Goal: Information Seeking & Learning: Learn about a topic

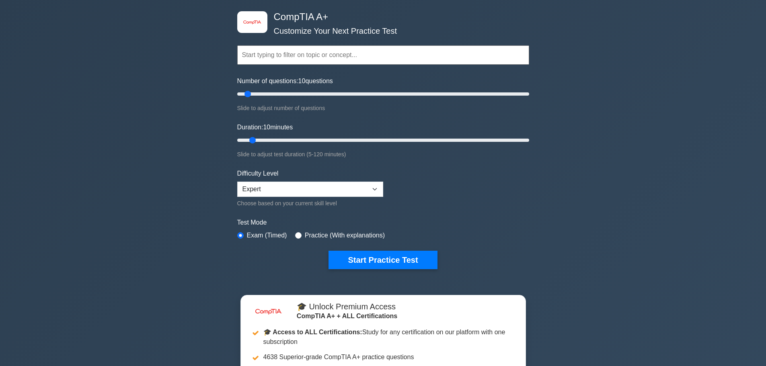
click at [277, 178] on label "Difficulty Level" at bounding box center [257, 174] width 41 height 10
click at [271, 197] on div "Difficulty Level Beginner Intermediate Expert Choose based on your current skil…" at bounding box center [310, 188] width 146 height 39
click at [265, 193] on select "Beginner Intermediate Expert" at bounding box center [310, 189] width 146 height 15
select select "beginner"
click at [237, 182] on select "Beginner Intermediate Expert" at bounding box center [310, 189] width 146 height 15
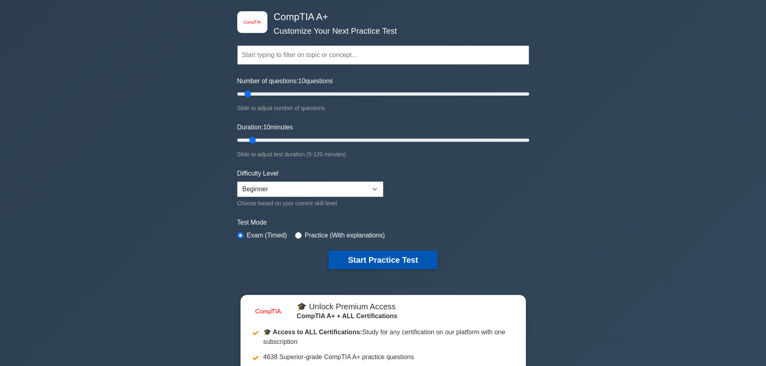
click at [379, 257] on button "Start Practice Test" at bounding box center [383, 260] width 109 height 18
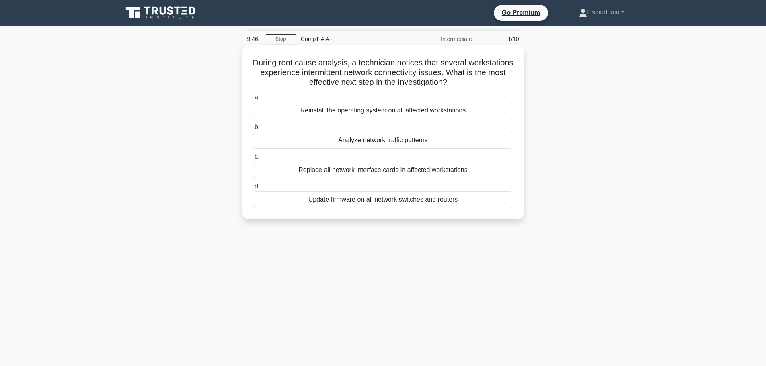
click at [407, 144] on div "Analyze network traffic patterns" at bounding box center [383, 140] width 261 height 17
click at [253, 130] on input "b. Analyze network traffic patterns" at bounding box center [253, 127] width 0 height 5
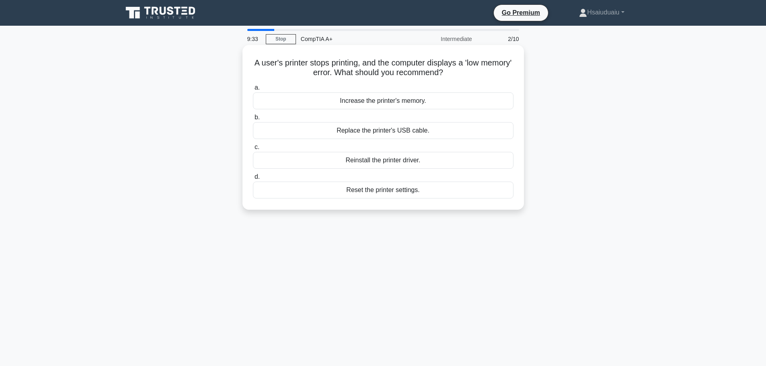
click at [367, 161] on div "Reinstall the printer driver." at bounding box center [383, 160] width 261 height 17
click at [253, 150] on input "c. Reinstall the printer driver." at bounding box center [253, 147] width 0 height 5
click at [430, 68] on h5 "Which SATA-related feature aids in the prevention of data bottlenecks by priori…" at bounding box center [383, 68] width 262 height 20
click at [420, 64] on h5 "Which SATA-related feature aids in the prevention of data bottlenecks by priori…" at bounding box center [383, 68] width 262 height 20
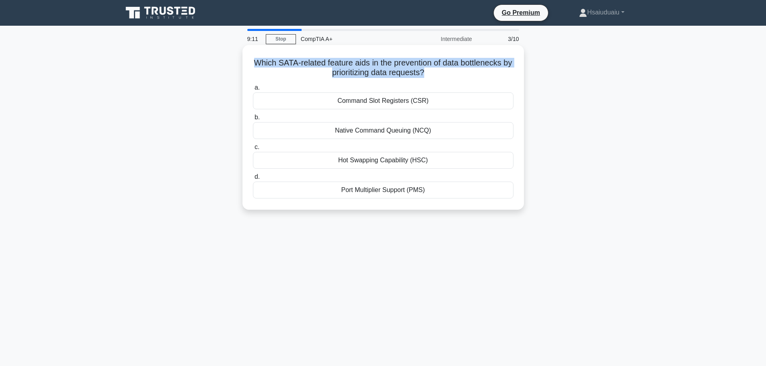
click at [420, 64] on h5 "Which SATA-related feature aids in the prevention of data bottlenecks by priori…" at bounding box center [383, 68] width 262 height 20
click at [420, 63] on h5 "Which SATA-related feature aids in the prevention of data bottlenecks by priori…" at bounding box center [383, 68] width 262 height 20
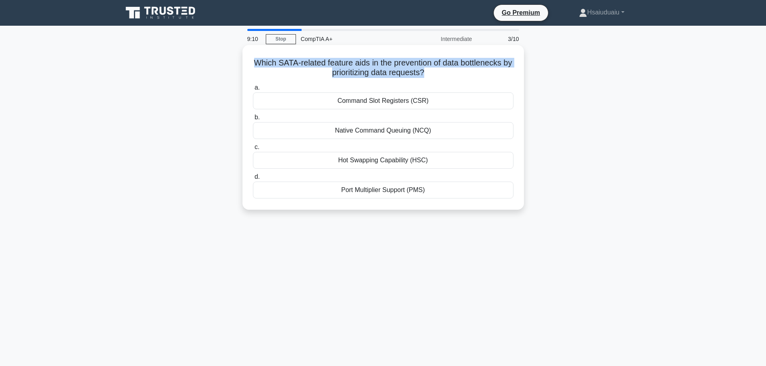
click at [419, 63] on h5 "Which SATA-related feature aids in the prevention of data bottlenecks by priori…" at bounding box center [383, 68] width 262 height 20
click at [417, 77] on h5 "Which SATA-related feature aids in the prevention of data bottlenecks by priori…" at bounding box center [383, 68] width 262 height 20
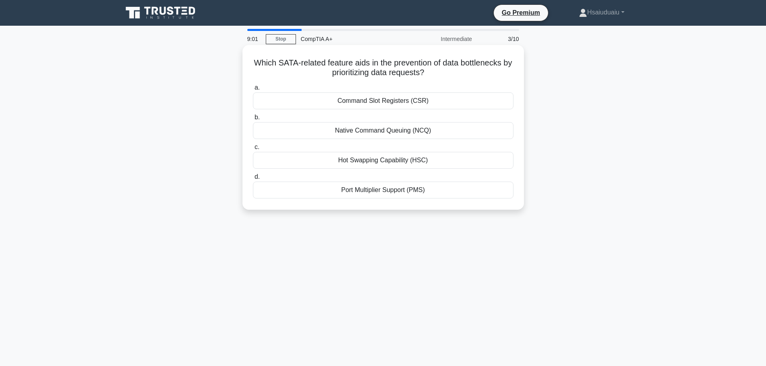
click at [373, 136] on div "Native Command Queuing (NCQ)" at bounding box center [383, 130] width 261 height 17
click at [253, 120] on input "b. Native Command Queuing (NCQ)" at bounding box center [253, 117] width 0 height 5
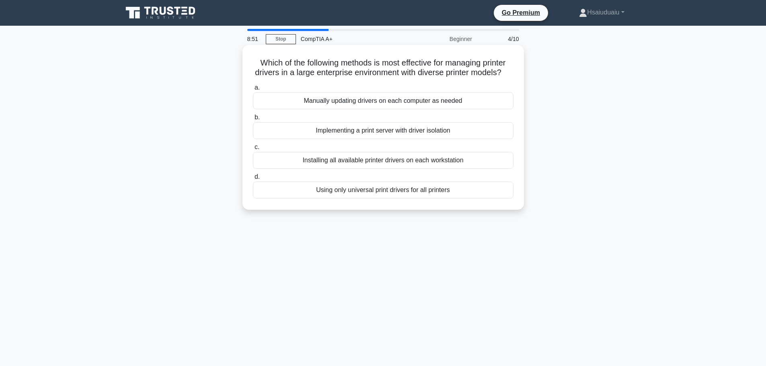
click at [398, 134] on div "Implementing a print server with driver isolation" at bounding box center [383, 130] width 261 height 17
click at [253, 120] on input "b. Implementing a print server with driver isolation" at bounding box center [253, 117] width 0 height 5
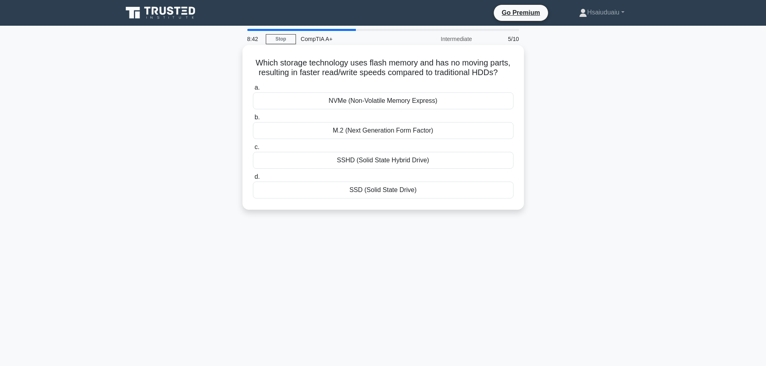
click at [414, 193] on div "SSD (Solid State Drive)" at bounding box center [383, 190] width 261 height 17
click at [253, 180] on input "d. SSD (Solid State Drive)" at bounding box center [253, 177] width 0 height 5
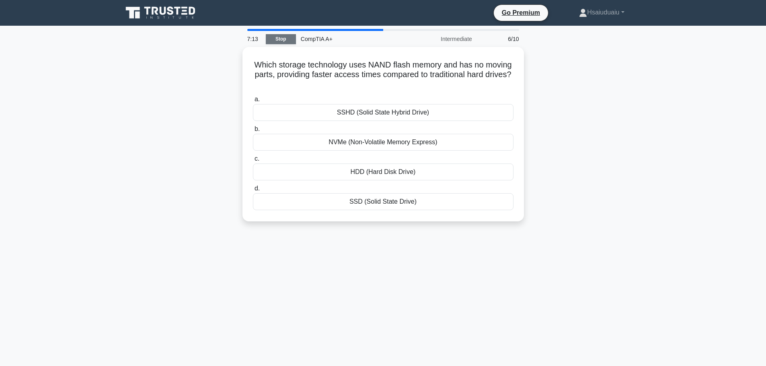
click at [272, 39] on link "Stop" at bounding box center [281, 39] width 30 height 10
